Goal: Task Accomplishment & Management: Use online tool/utility

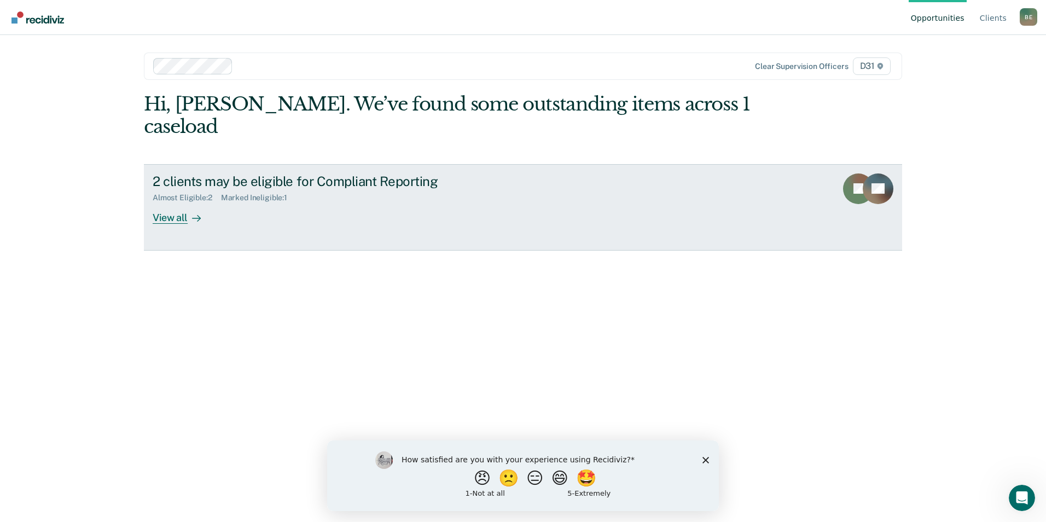
click at [185, 202] on div "View all" at bounding box center [183, 212] width 61 height 21
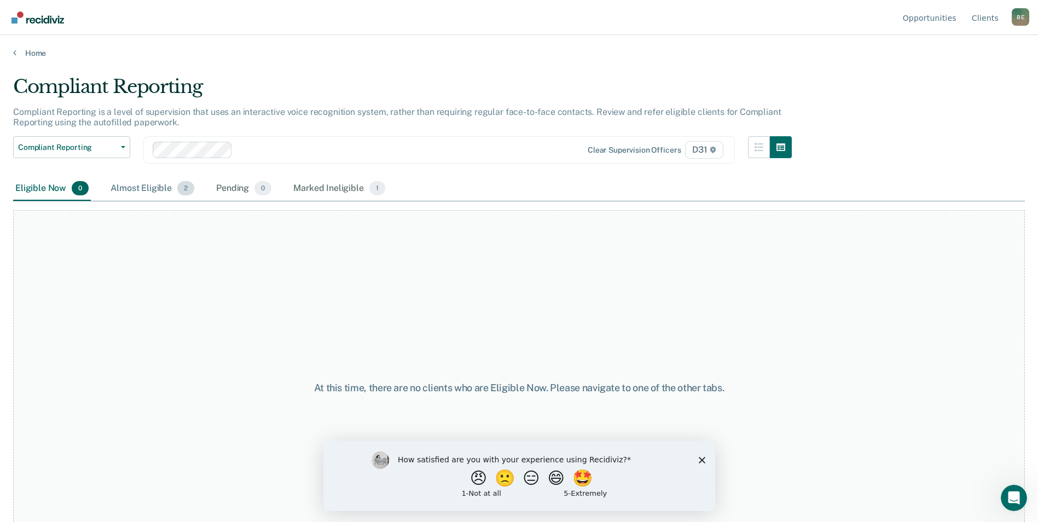
click at [142, 194] on div "Almost Eligible 2" at bounding box center [152, 189] width 88 height 24
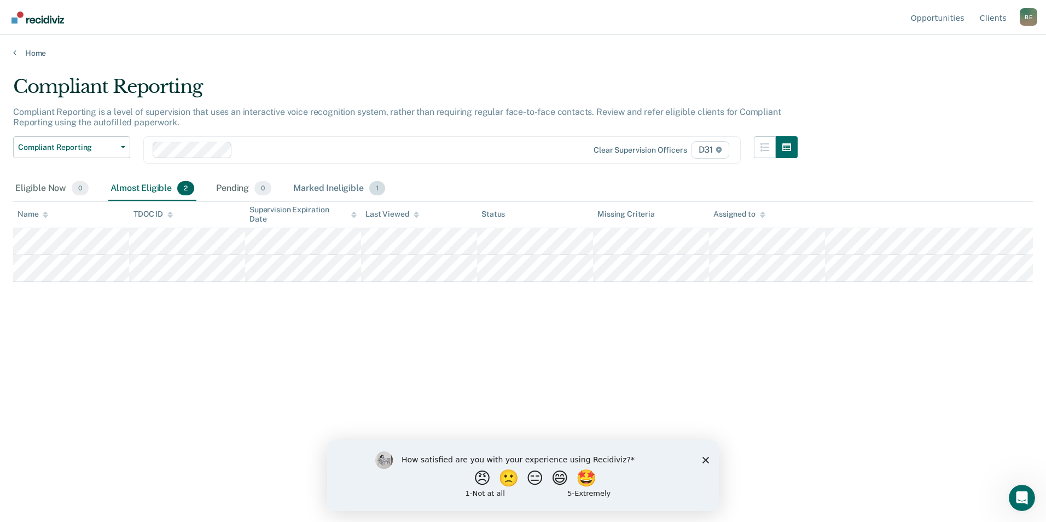
click at [354, 190] on div "Marked Ineligible 1" at bounding box center [339, 189] width 96 height 24
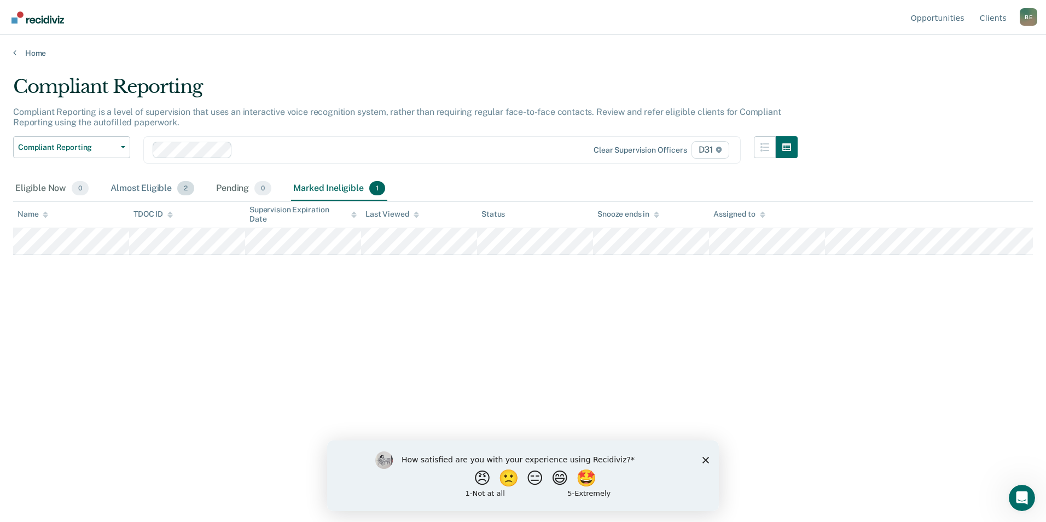
click at [152, 187] on div "Almost Eligible 2" at bounding box center [152, 189] width 88 height 24
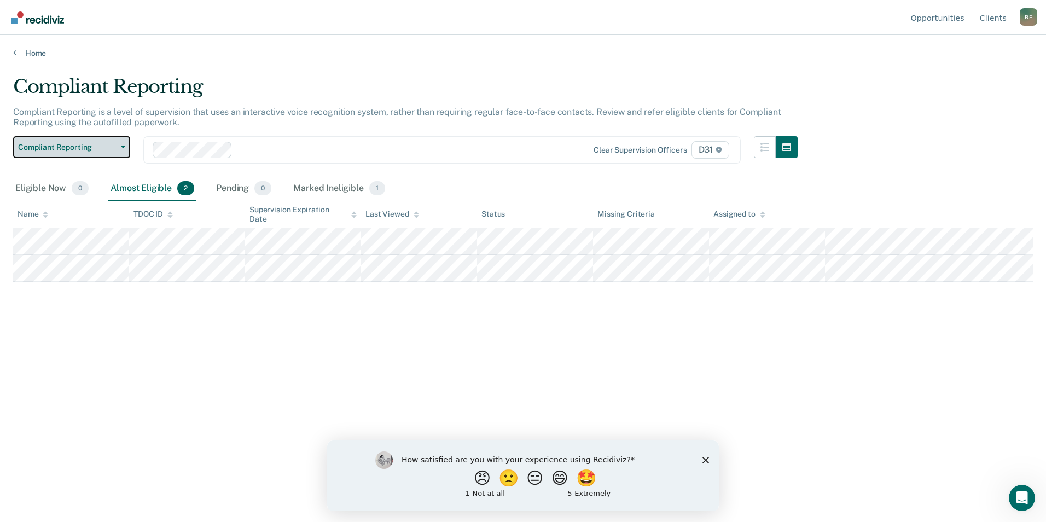
click at [95, 144] on span "Compliant Reporting" at bounding box center [67, 147] width 98 height 9
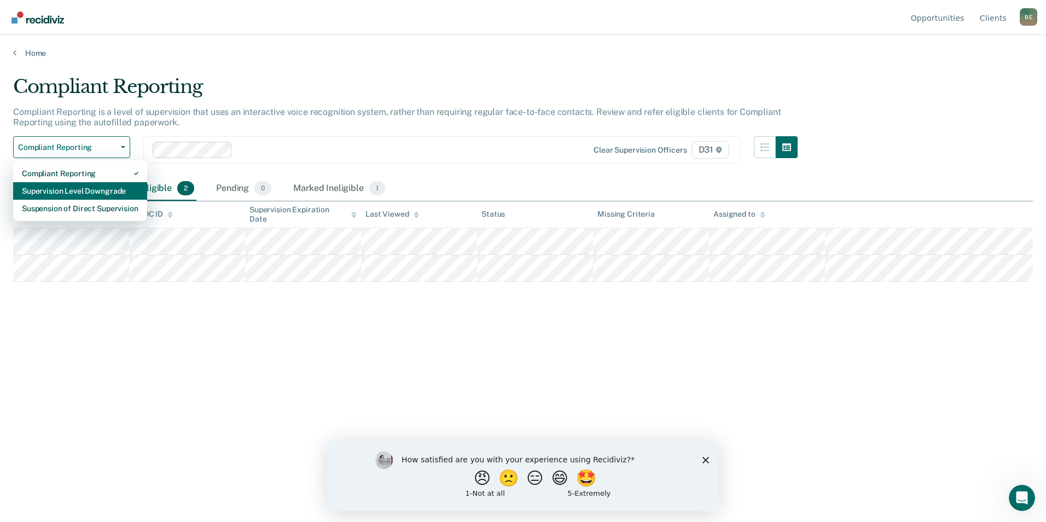
click at [104, 196] on div "Supervision Level Downgrade" at bounding box center [80, 191] width 116 height 18
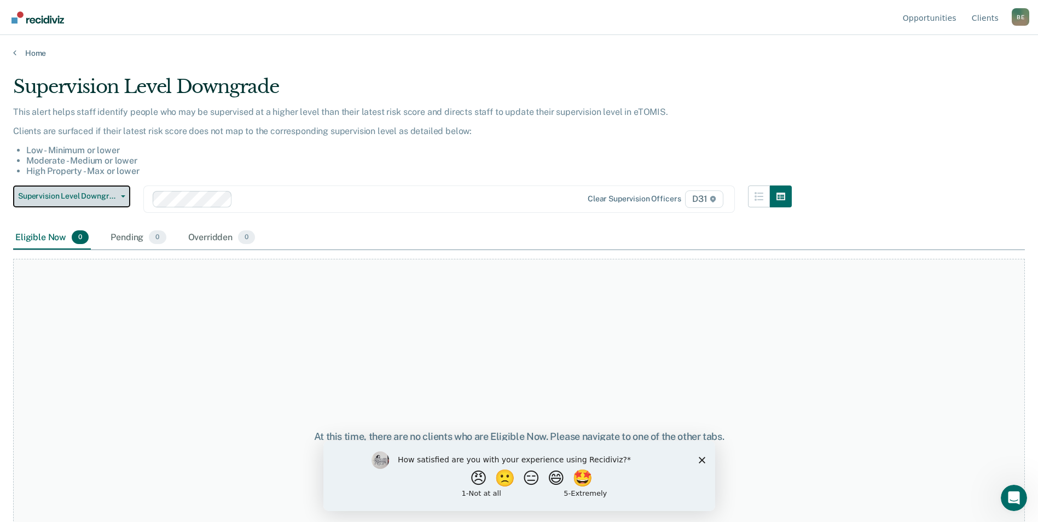
click at [90, 193] on span "Supervision Level Downgrade" at bounding box center [67, 195] width 98 height 9
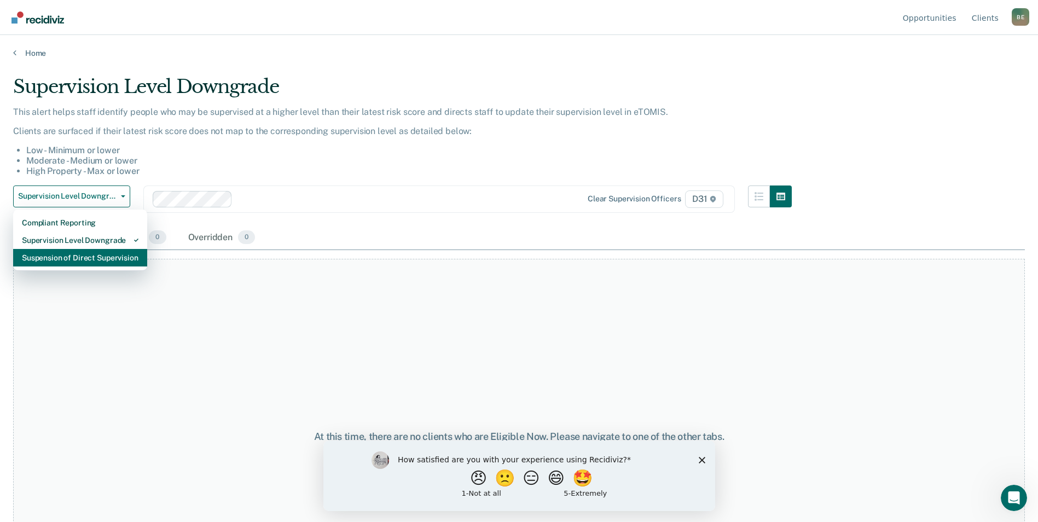
click at [90, 263] on div "Suspension of Direct Supervision" at bounding box center [80, 258] width 116 height 18
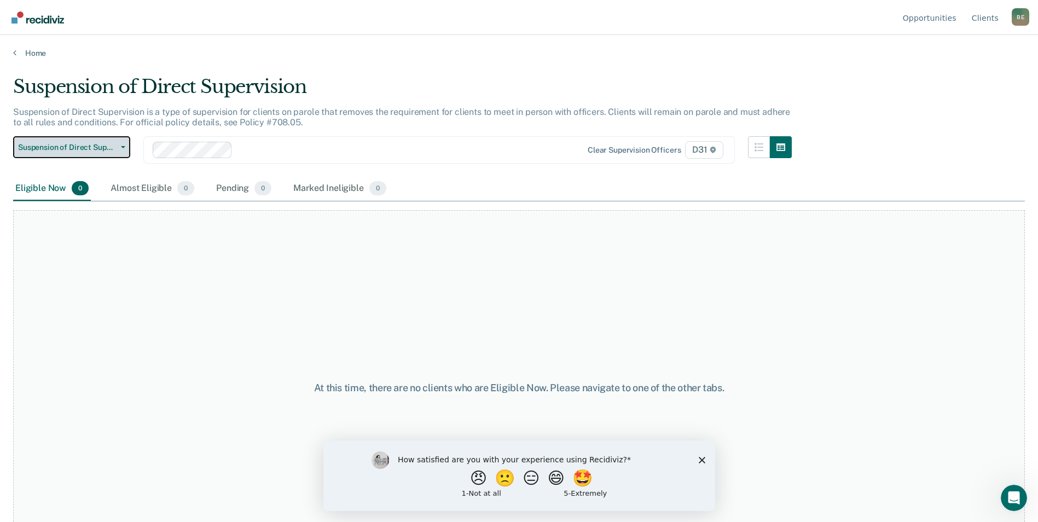
click at [82, 148] on span "Suspension of Direct Supervision" at bounding box center [67, 147] width 98 height 9
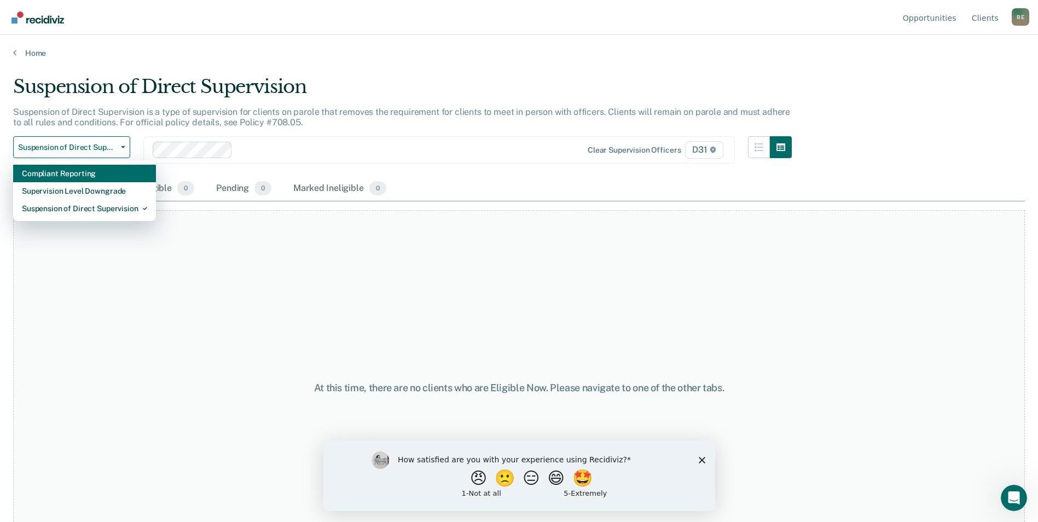
click at [82, 173] on div "Compliant Reporting" at bounding box center [84, 174] width 125 height 18
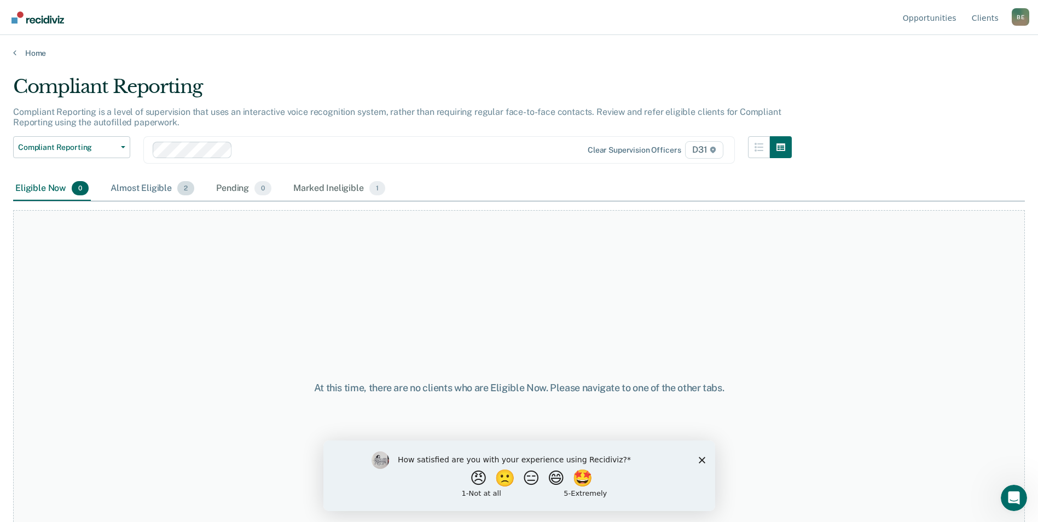
click at [162, 182] on div "Almost Eligible 2" at bounding box center [152, 189] width 88 height 24
